Goal: Task Accomplishment & Management: Manage account settings

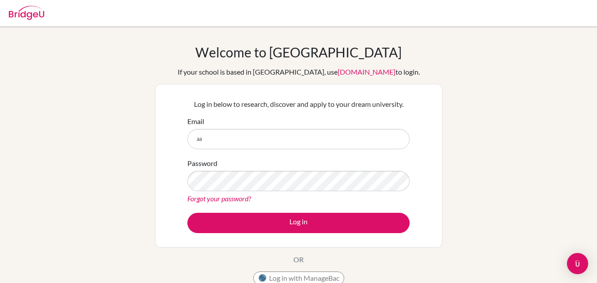
type input "[EMAIL_ADDRESS][DOMAIN_NAME]"
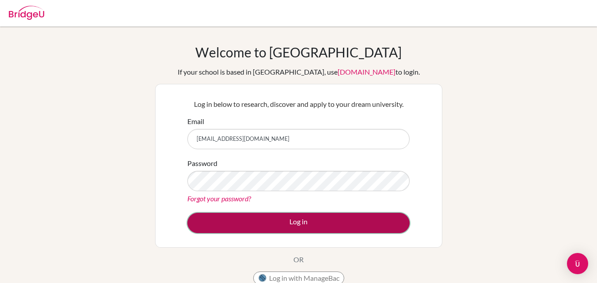
click at [261, 227] on button "Log in" at bounding box center [298, 223] width 222 height 20
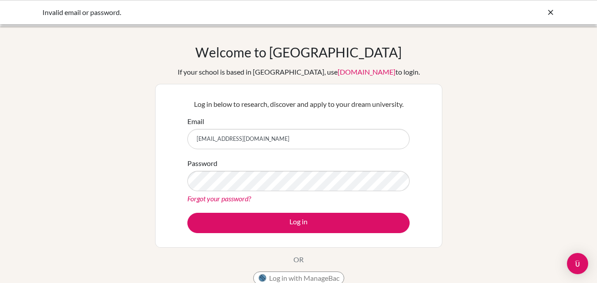
click at [187, 194] on link "Forgot your password?" at bounding box center [219, 198] width 64 height 8
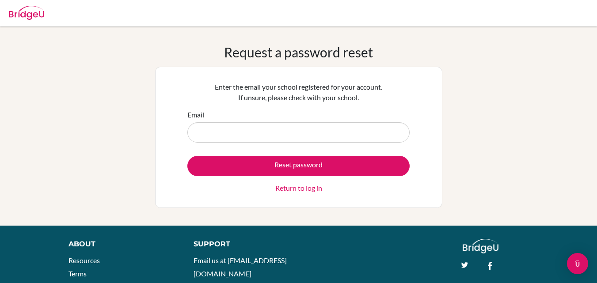
click at [271, 143] on form "Email Reset password Return to log in" at bounding box center [298, 152] width 222 height 84
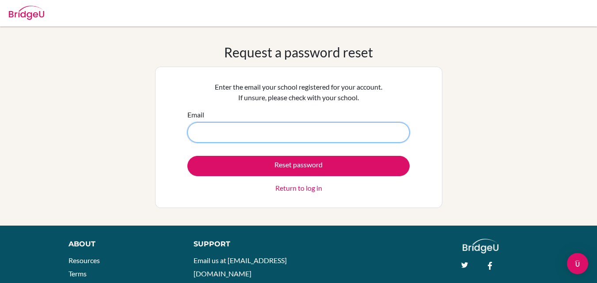
click at [271, 135] on input "Email" at bounding box center [298, 132] width 222 height 20
type input "[EMAIL_ADDRESS][DOMAIN_NAME]"
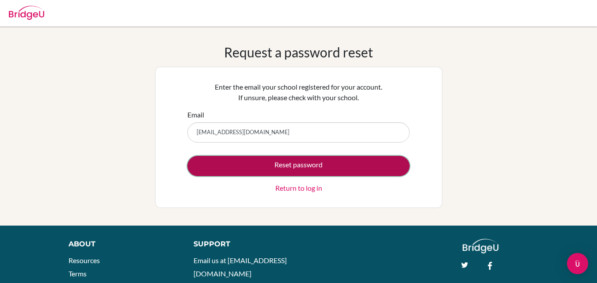
click at [298, 166] on button "Reset password" at bounding box center [298, 166] width 222 height 20
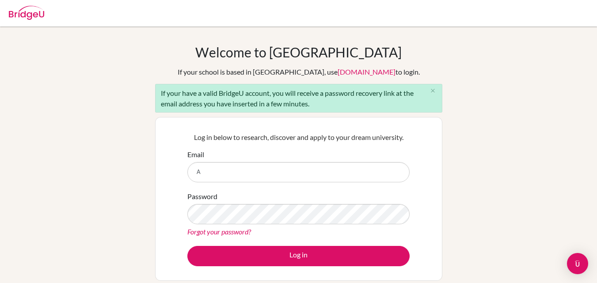
type input "[EMAIL_ADDRESS][DOMAIN_NAME]"
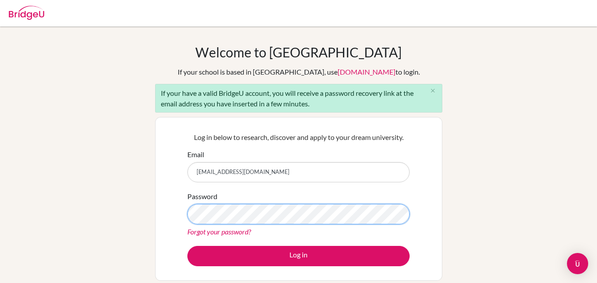
click at [187, 246] on button "Log in" at bounding box center [298, 256] width 222 height 20
